Goal: Navigation & Orientation: Go to known website

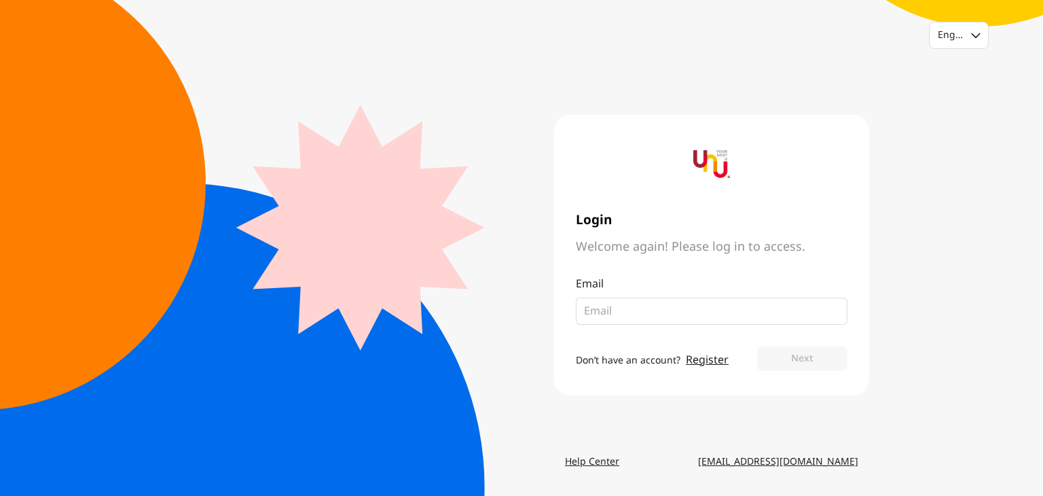
click at [616, 306] on input "email" at bounding box center [706, 311] width 244 height 16
click at [633, 310] on input "email" at bounding box center [706, 311] width 244 height 16
click at [971, 36] on div "English" at bounding box center [958, 35] width 58 height 26
click at [978, 185] on div "Select is focused , press Down to open the menu, English Login Welcome again! P…" at bounding box center [521, 248] width 1043 height 496
